Goal: Navigation & Orientation: Find specific page/section

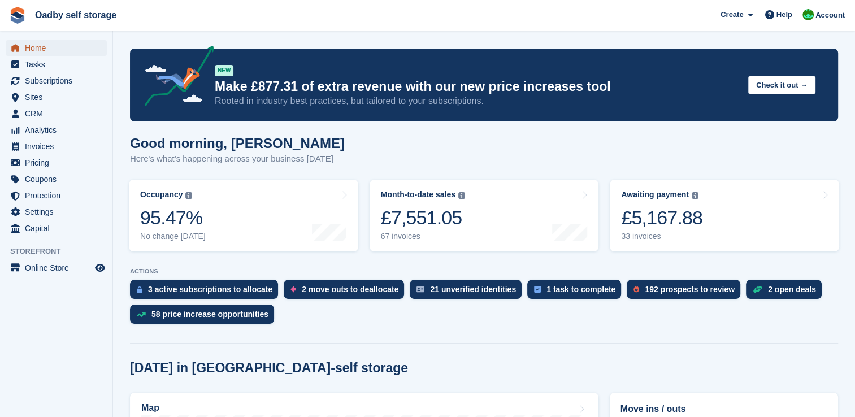
click at [38, 41] on span "Home" at bounding box center [59, 48] width 68 height 16
click at [46, 48] on span "Home" at bounding box center [59, 48] width 68 height 16
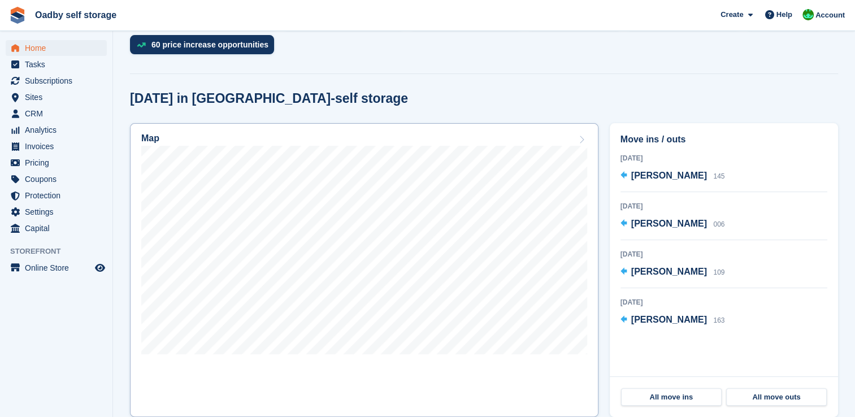
scroll to position [339, 0]
